Goal: Transaction & Acquisition: Book appointment/travel/reservation

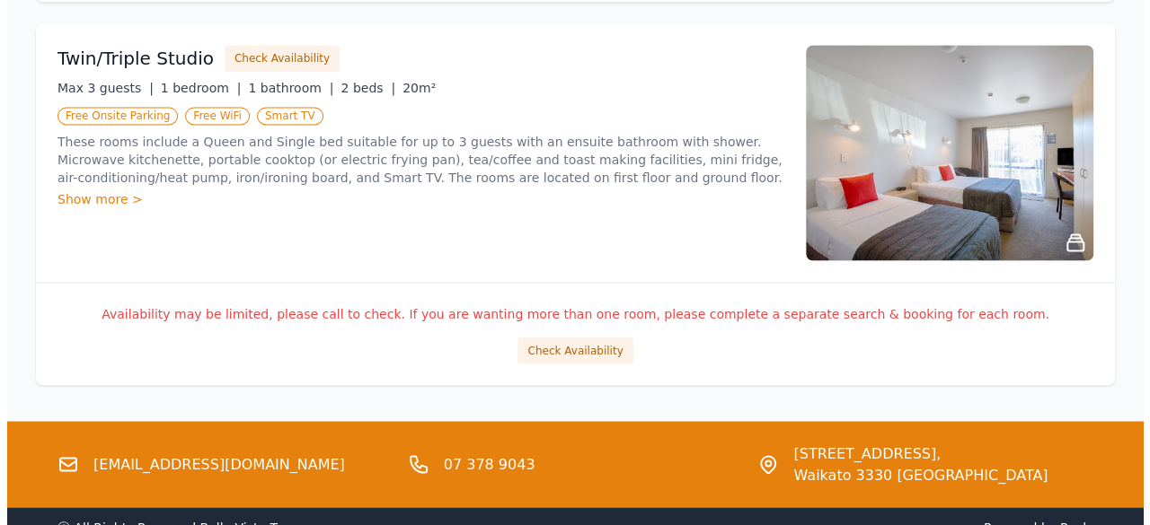
scroll to position [1437, 0]
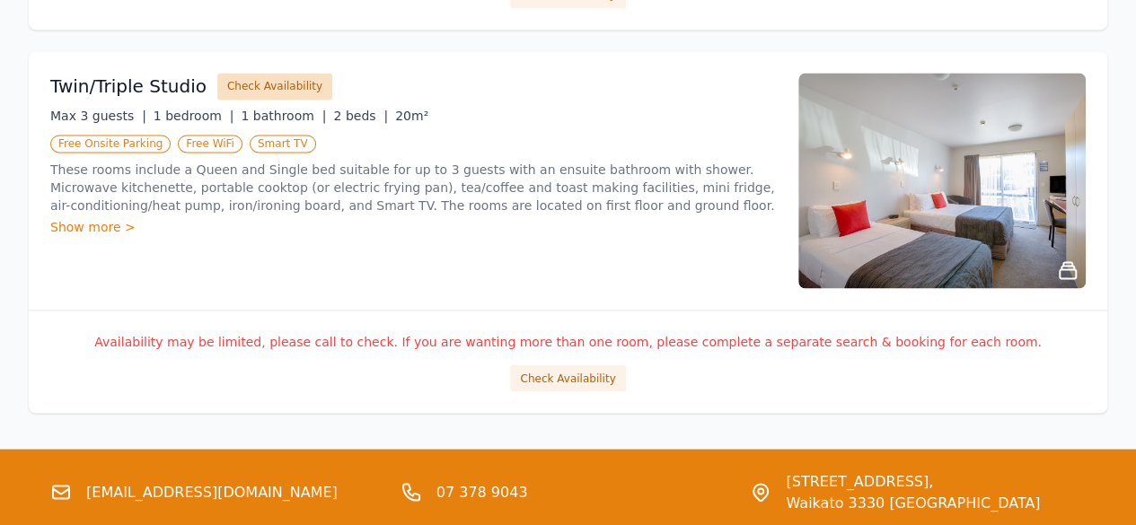
click at [259, 84] on button "Check Availability" at bounding box center [274, 86] width 115 height 27
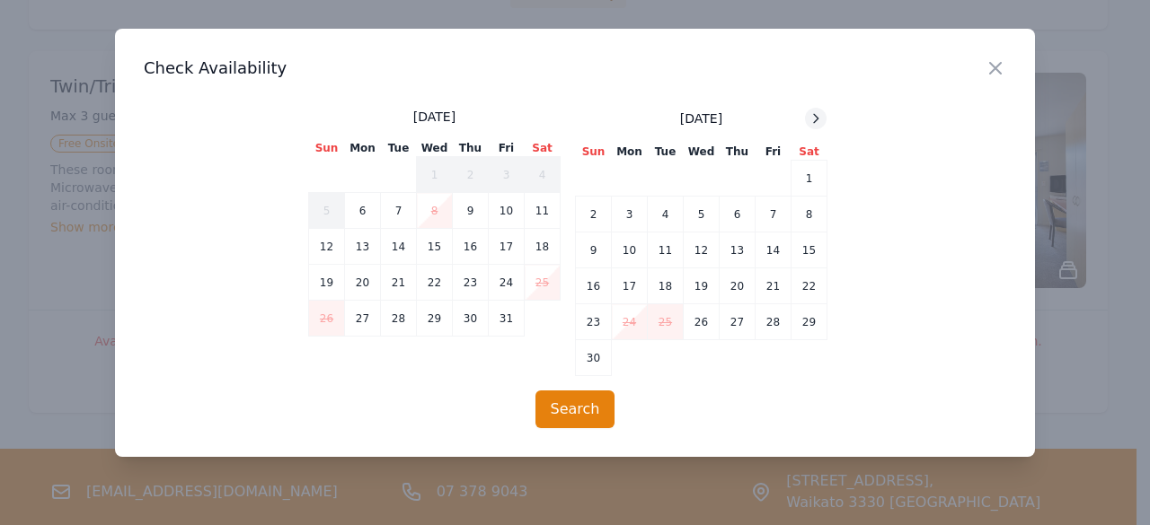
click at [819, 116] on icon at bounding box center [815, 118] width 14 height 14
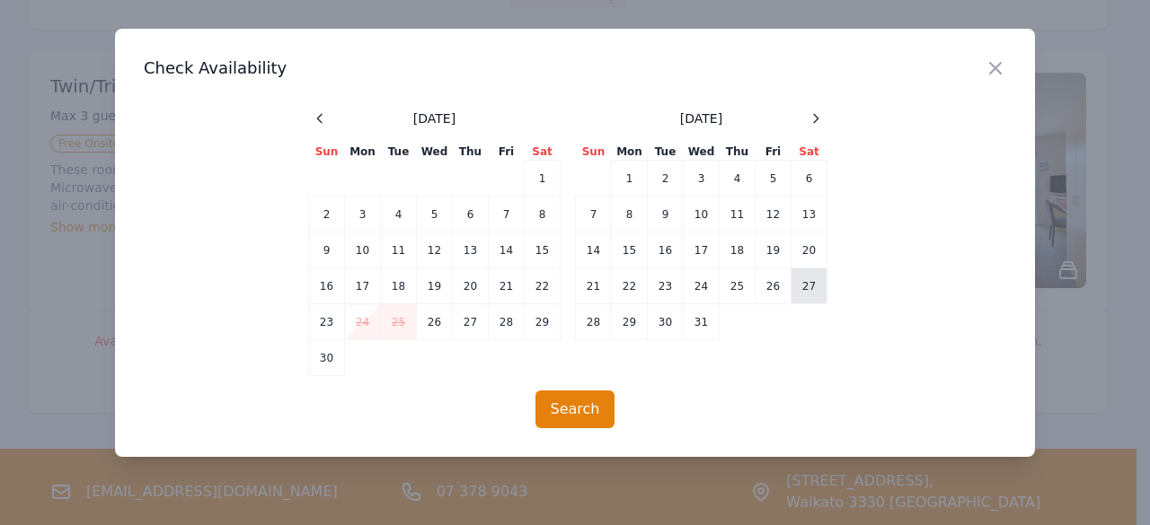
click at [808, 284] on td "27" at bounding box center [809, 287] width 36 height 36
click at [587, 321] on td "28" at bounding box center [594, 322] width 36 height 36
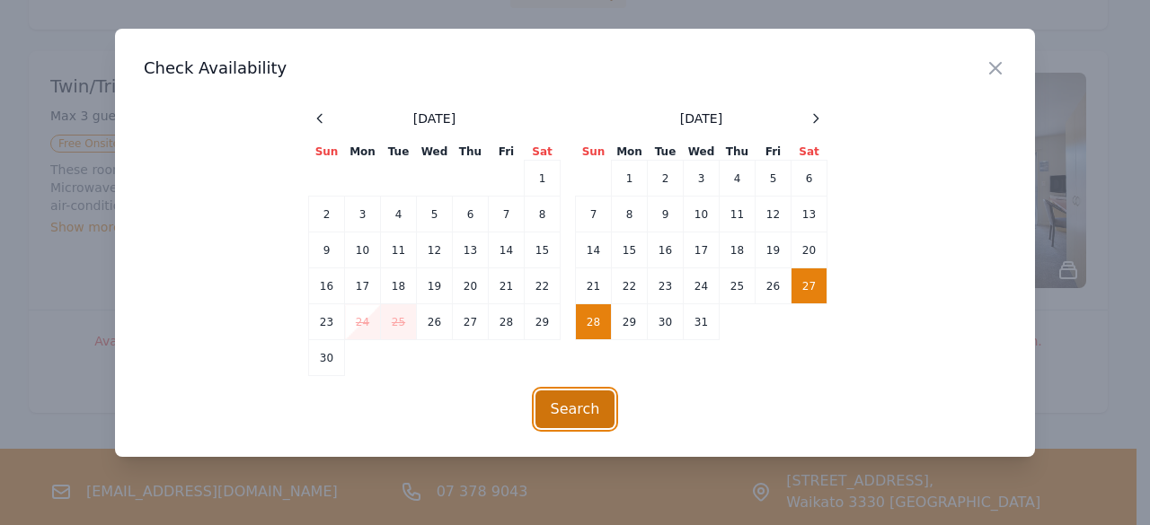
click at [585, 409] on button "Search" at bounding box center [575, 410] width 80 height 38
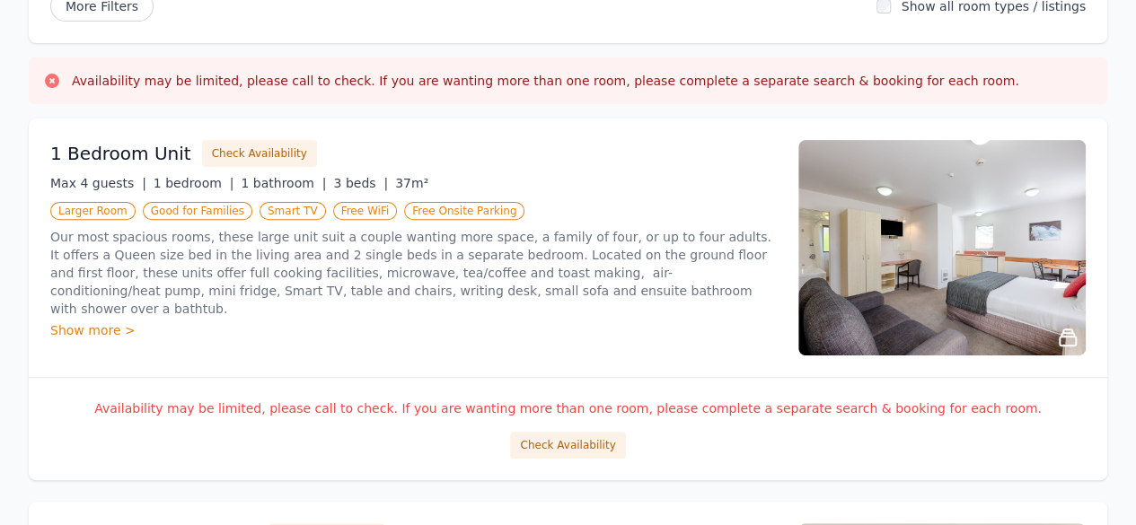
scroll to position [90, 0]
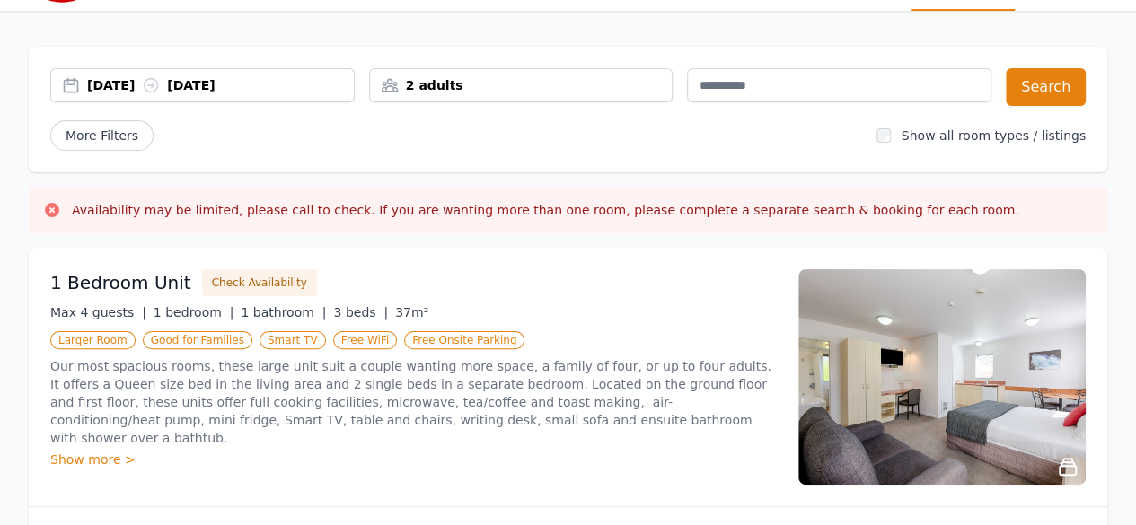
click at [560, 84] on div "2 adults" at bounding box center [521, 85] width 303 height 18
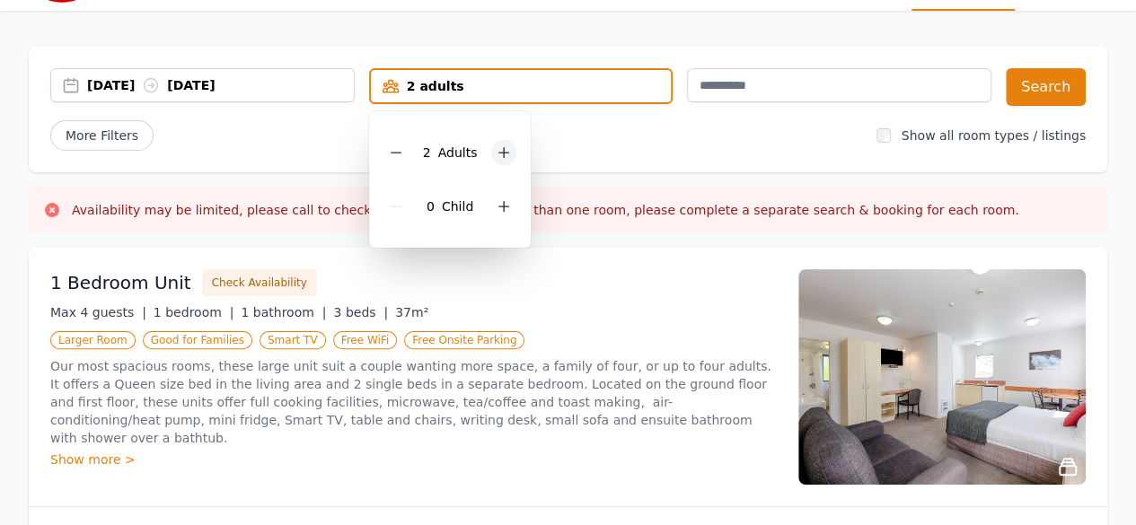
click at [503, 150] on icon at bounding box center [504, 153] width 10 height 10
click at [1040, 83] on button "Search" at bounding box center [1046, 87] width 80 height 38
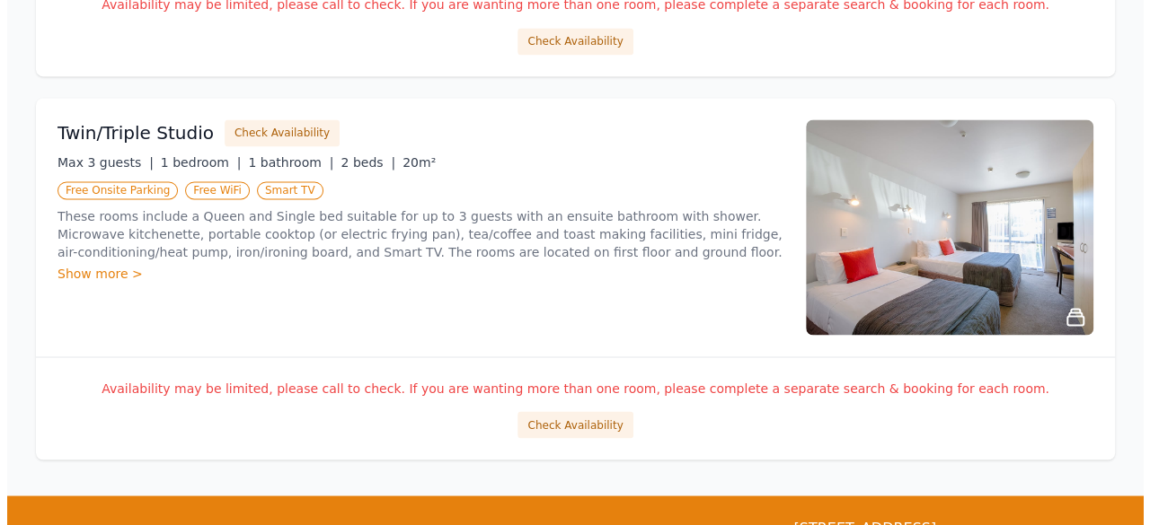
scroll to position [1388, 0]
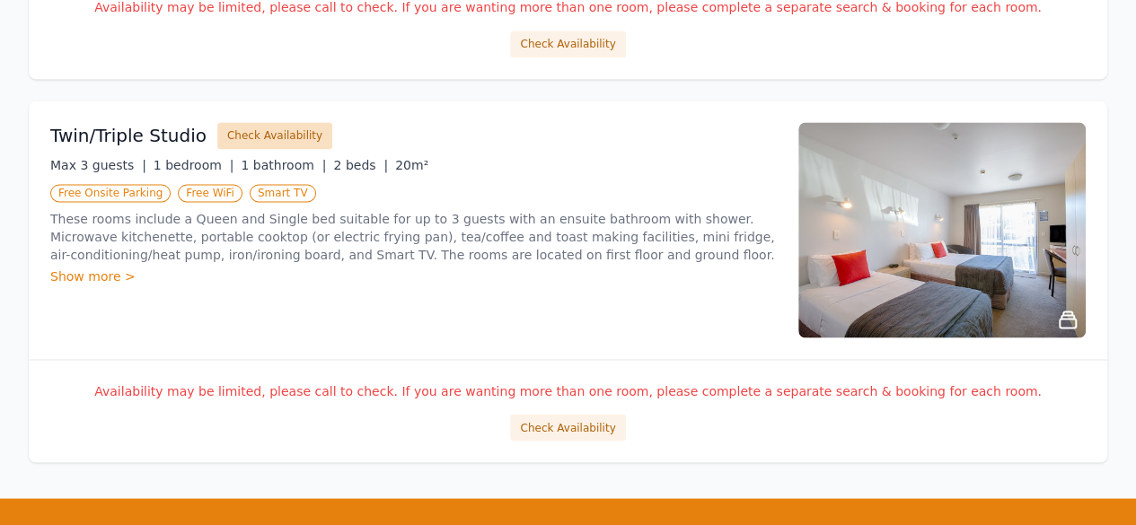
click at [266, 125] on button "Check Availability" at bounding box center [274, 135] width 115 height 27
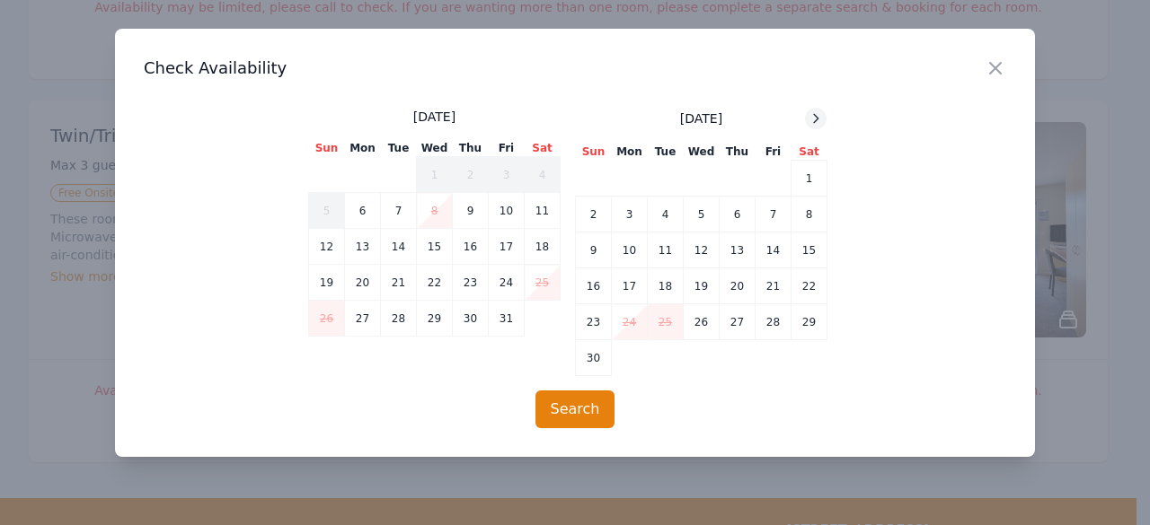
click at [813, 116] on icon at bounding box center [815, 118] width 14 height 14
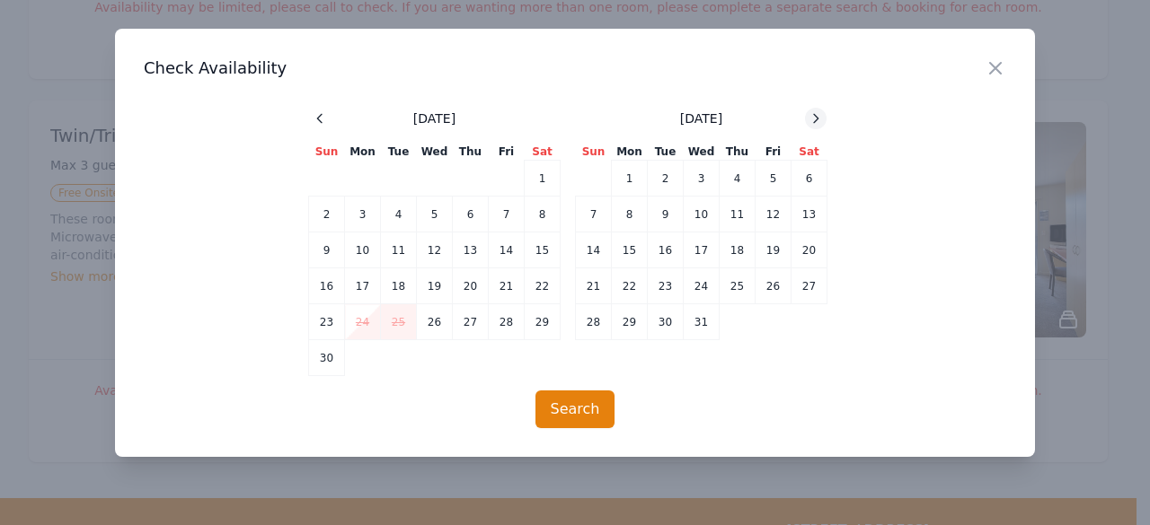
click at [814, 116] on icon at bounding box center [815, 118] width 14 height 14
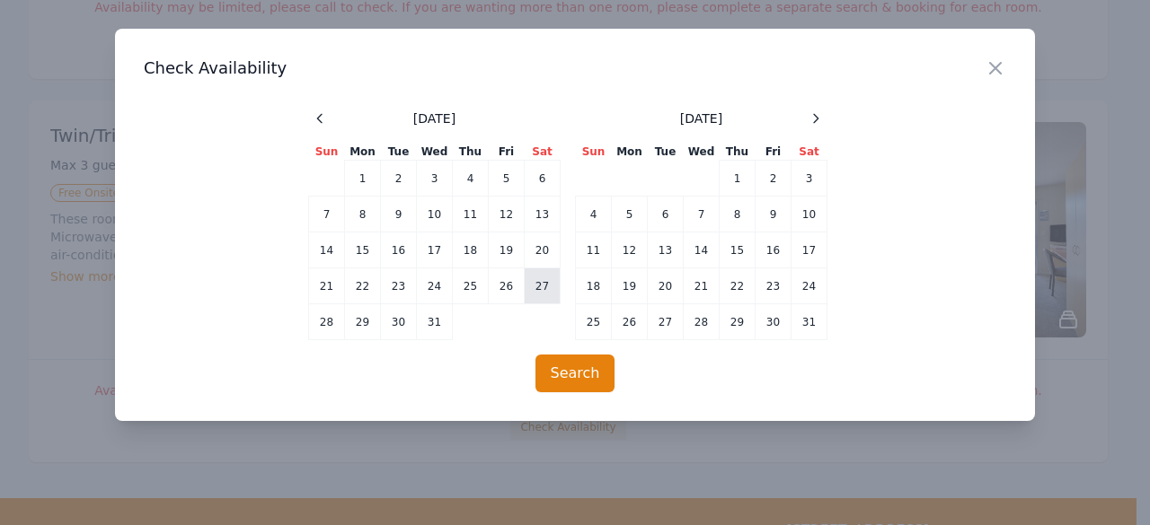
click at [542, 283] on td "27" at bounding box center [543, 287] width 36 height 36
click at [321, 322] on td "28" at bounding box center [327, 322] width 36 height 36
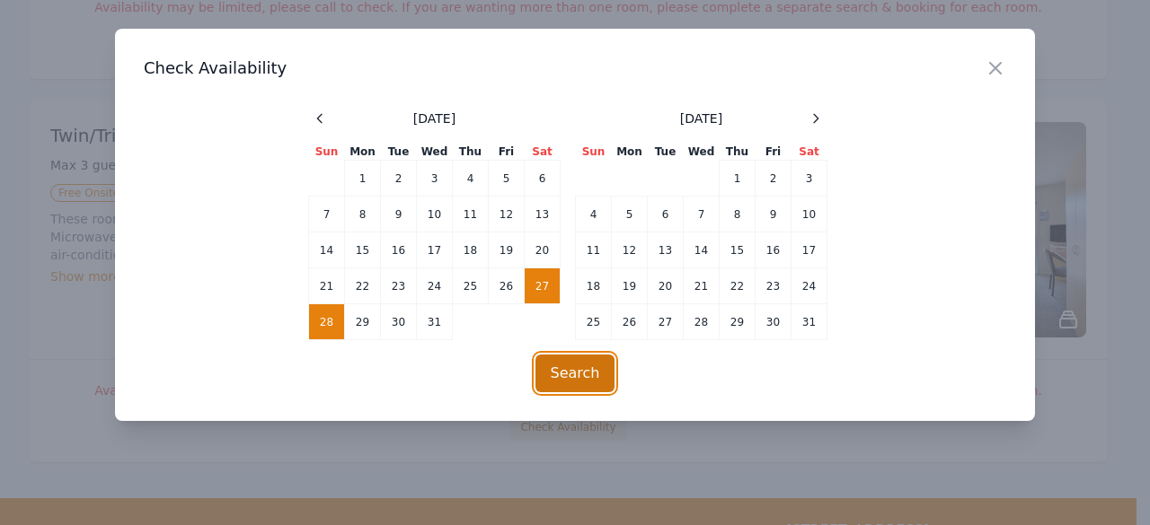
click at [589, 366] on button "Search" at bounding box center [575, 374] width 80 height 38
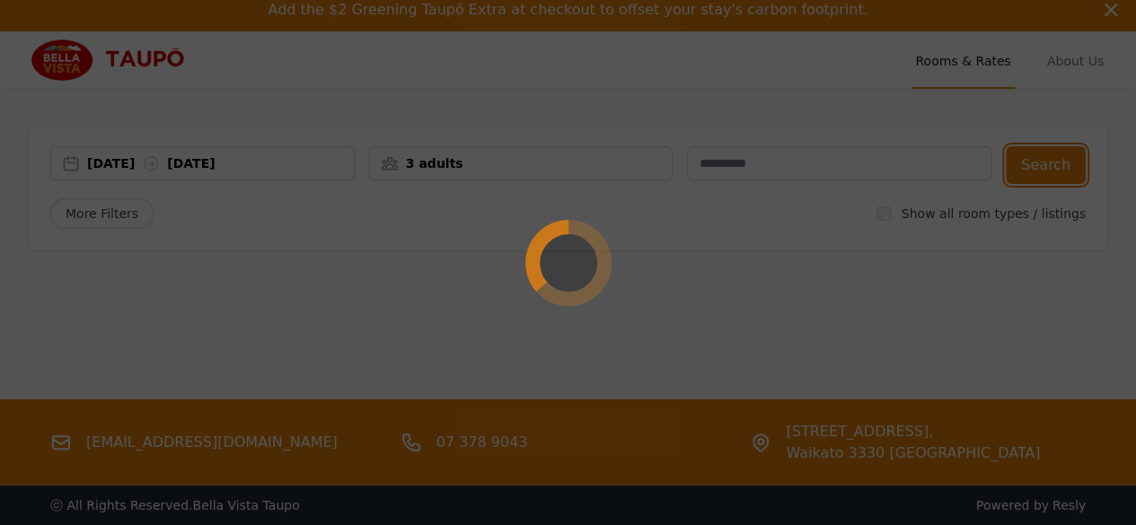
scroll to position [0, 0]
